Goal: Task Accomplishment & Management: Use online tool/utility

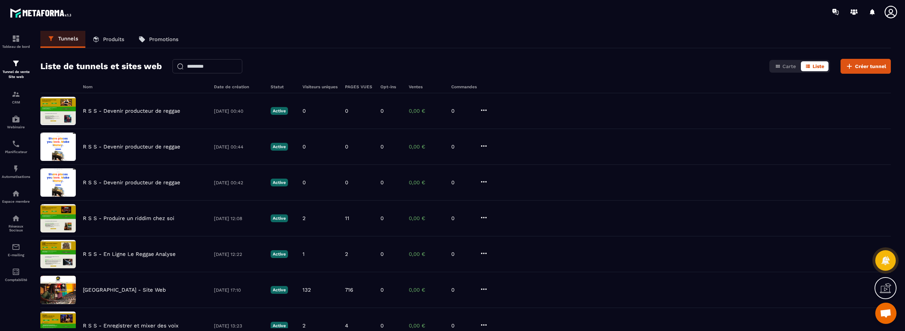
scroll to position [1317, 0]
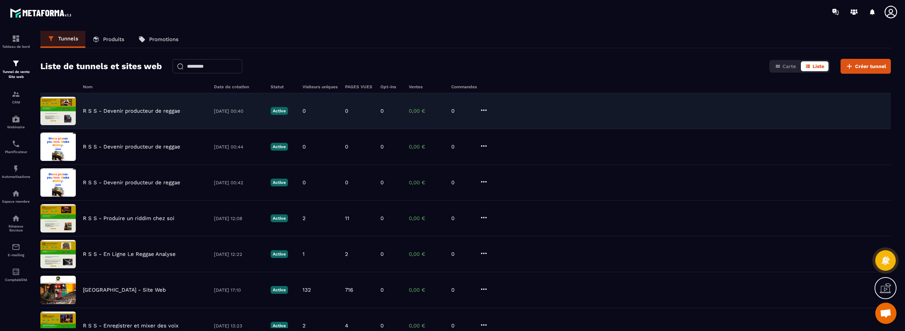
click at [125, 112] on p "R S S - Devenir producteur de reggae" at bounding box center [131, 111] width 97 height 6
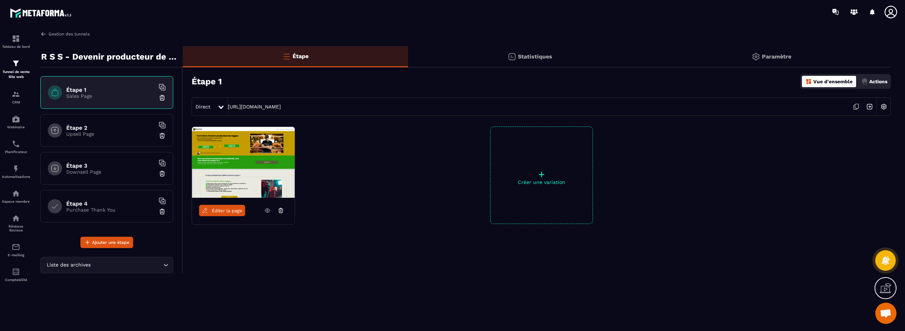
click at [43, 34] on img at bounding box center [43, 34] width 6 height 6
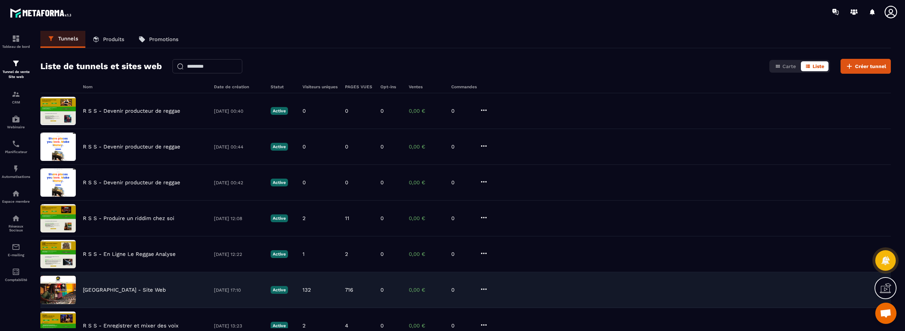
click at [115, 288] on p "[GEOGRAPHIC_DATA] - Site Web" at bounding box center [124, 290] width 83 height 6
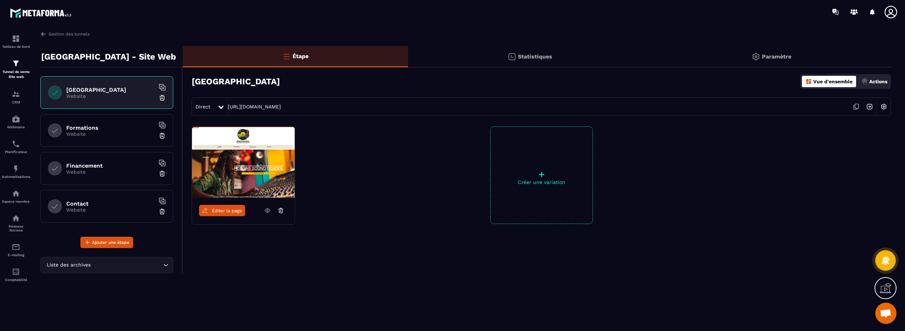
click at [229, 208] on span "Éditer la page" at bounding box center [227, 210] width 30 height 5
